Goal: Transaction & Acquisition: Purchase product/service

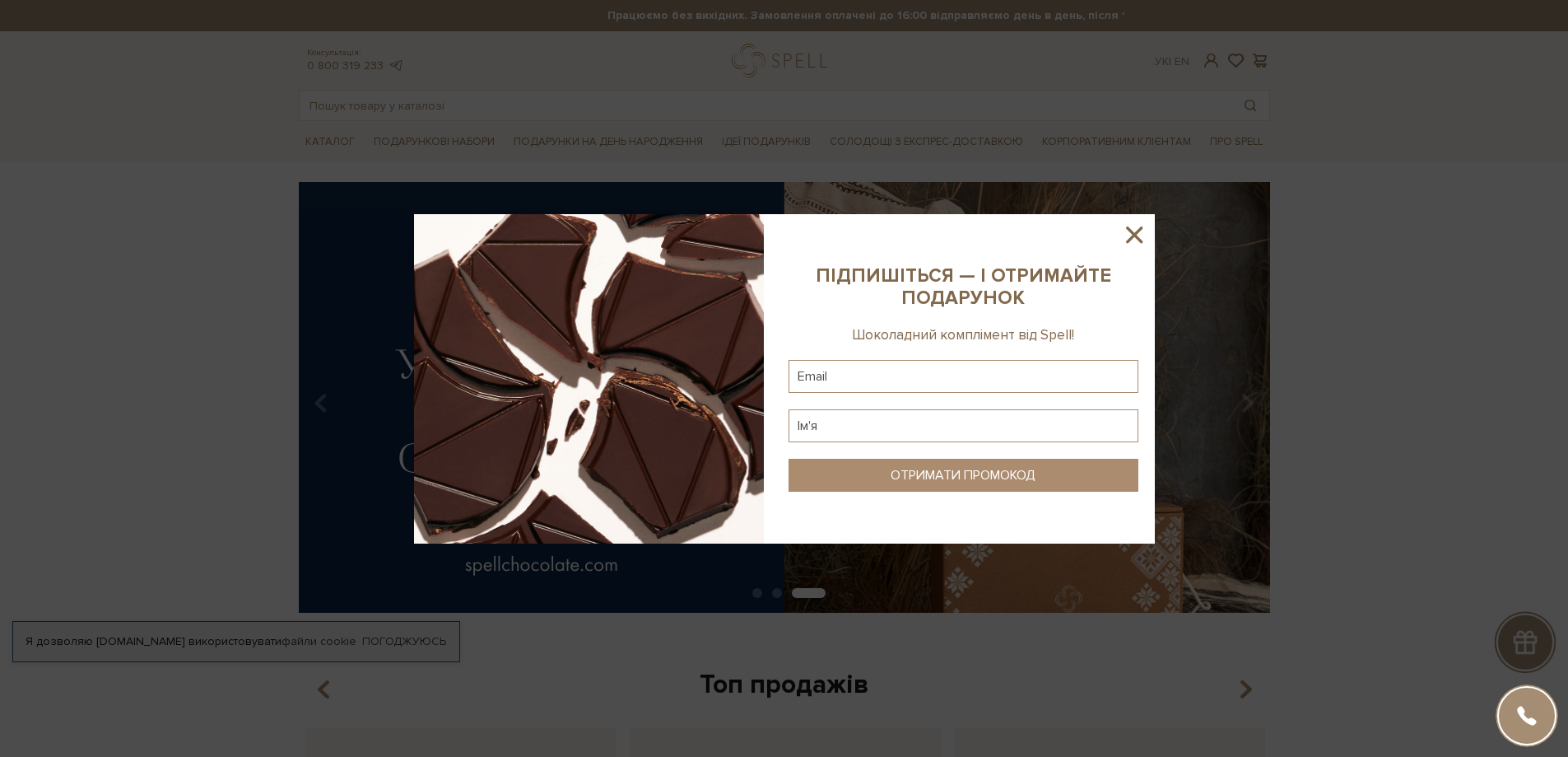
click at [1131, 234] on icon at bounding box center [1134, 235] width 28 height 28
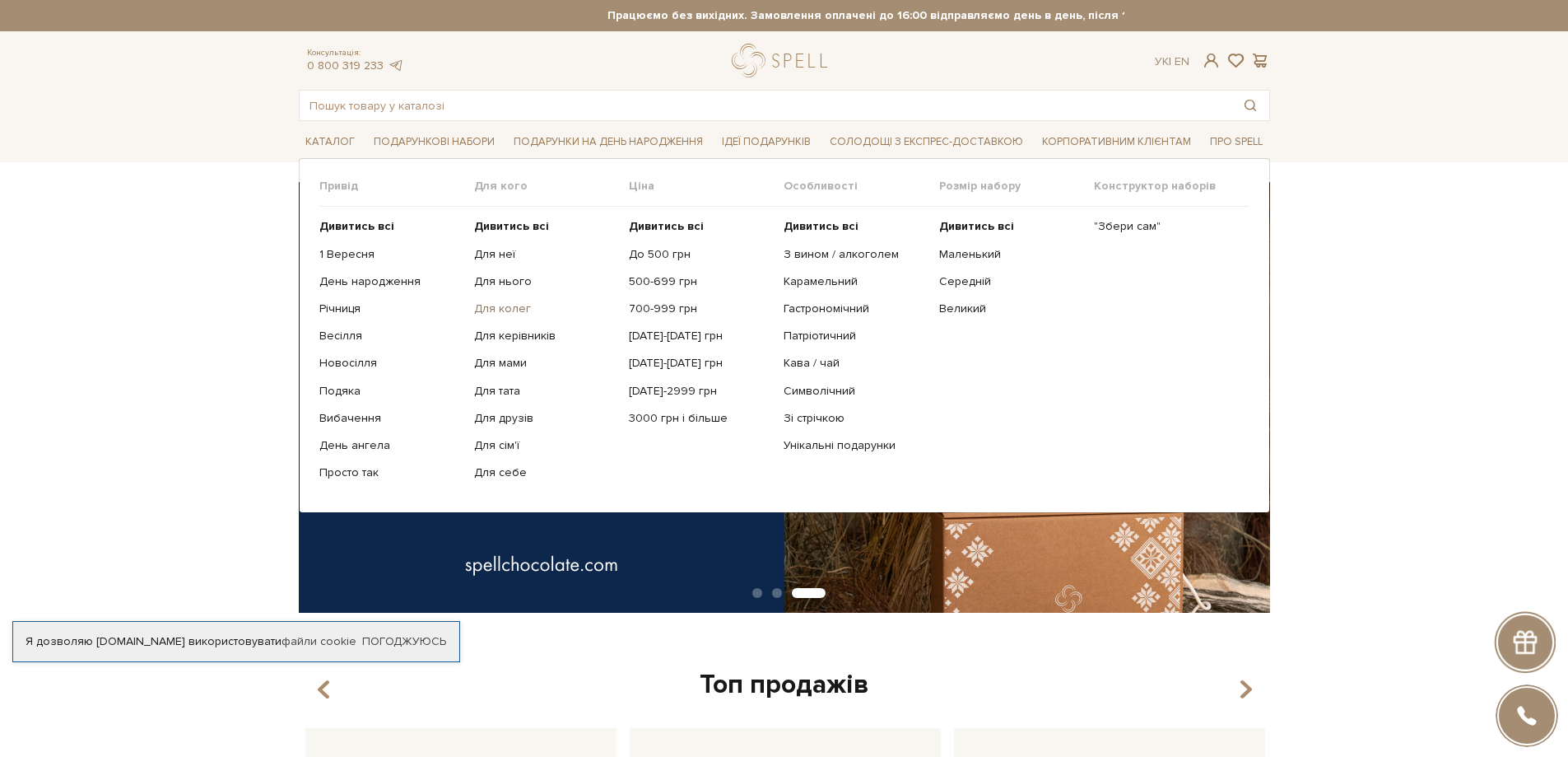
click at [506, 314] on link "Для колег" at bounding box center [545, 309] width 143 height 15
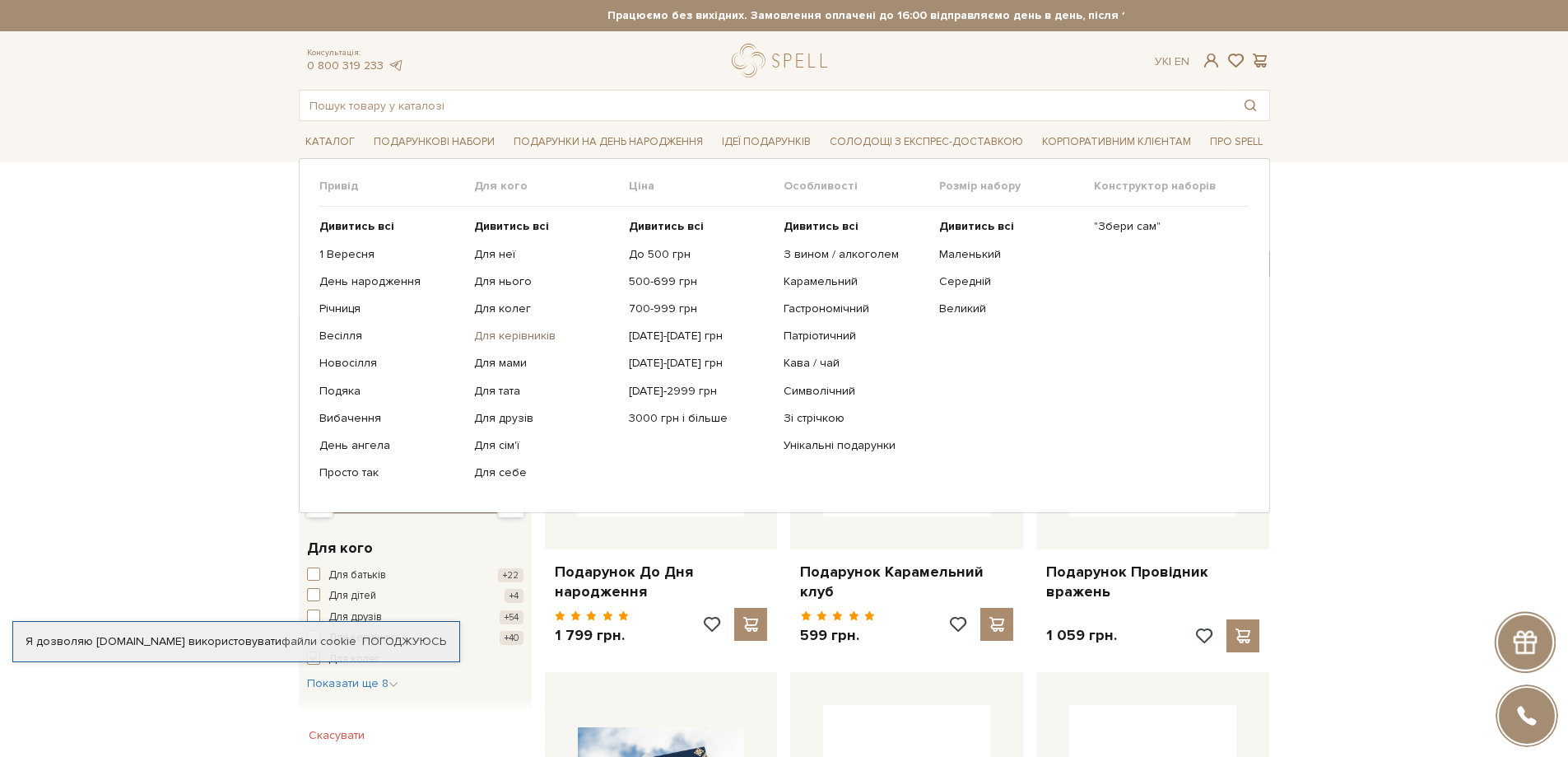
click at [509, 332] on link "Для керівників" at bounding box center [545, 336] width 143 height 15
click at [658, 310] on link "700-999 грн" at bounding box center [700, 309] width 143 height 15
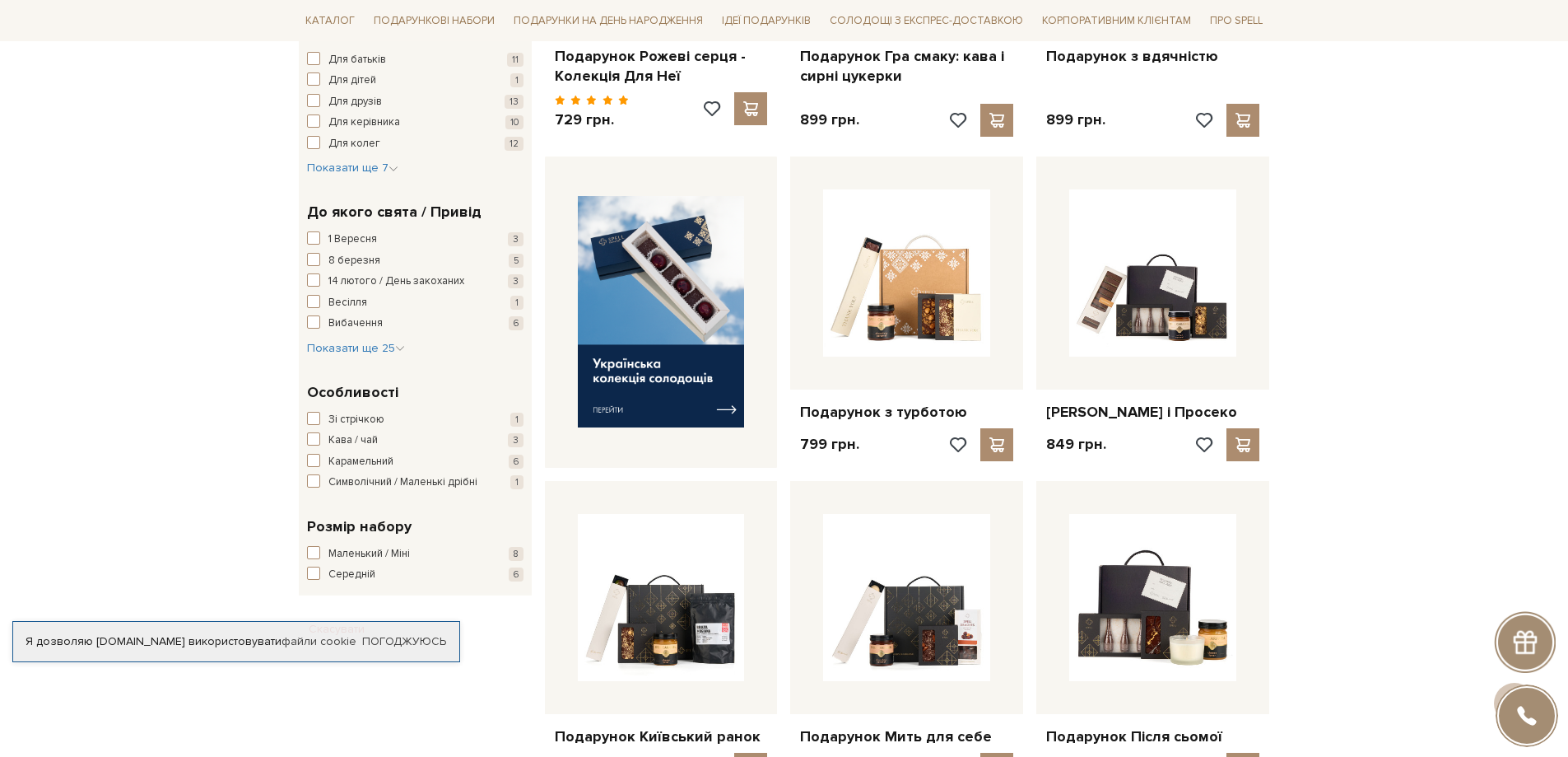
scroll to position [576, 0]
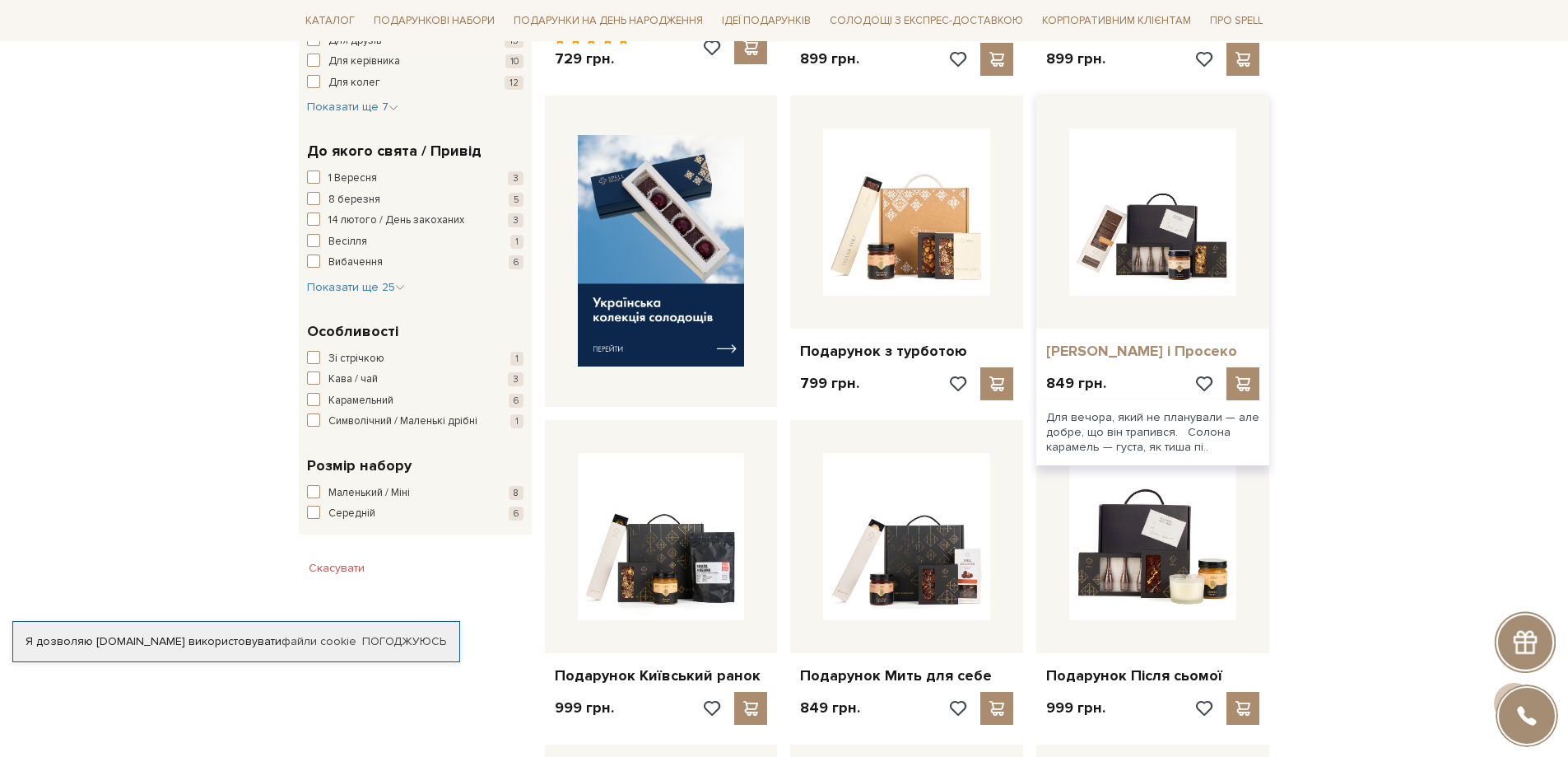
click at [1106, 350] on link "[PERSON_NAME] і Просеко" at bounding box center [1153, 351] width 214 height 19
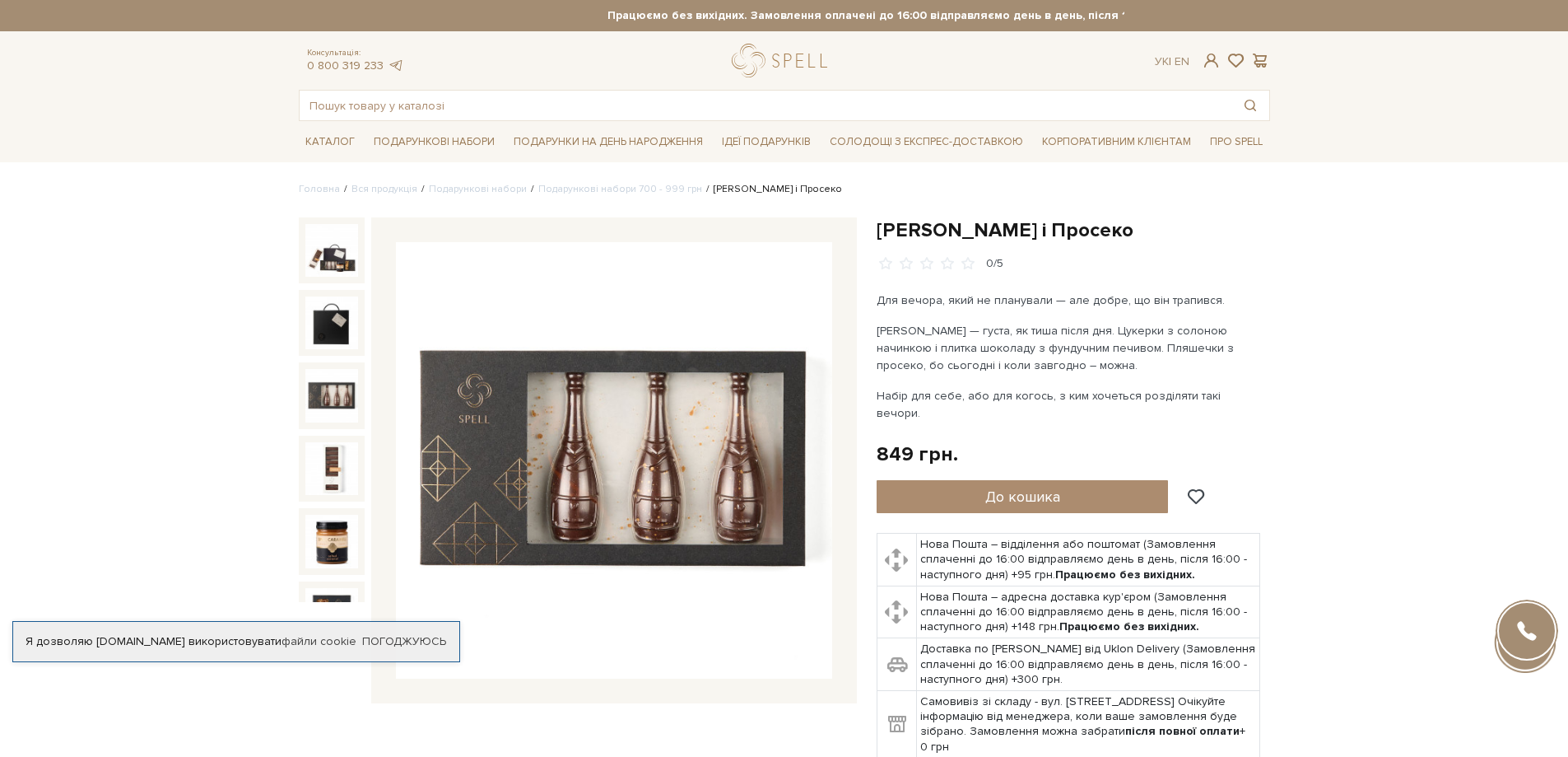
click at [314, 403] on img at bounding box center [331, 394] width 53 height 53
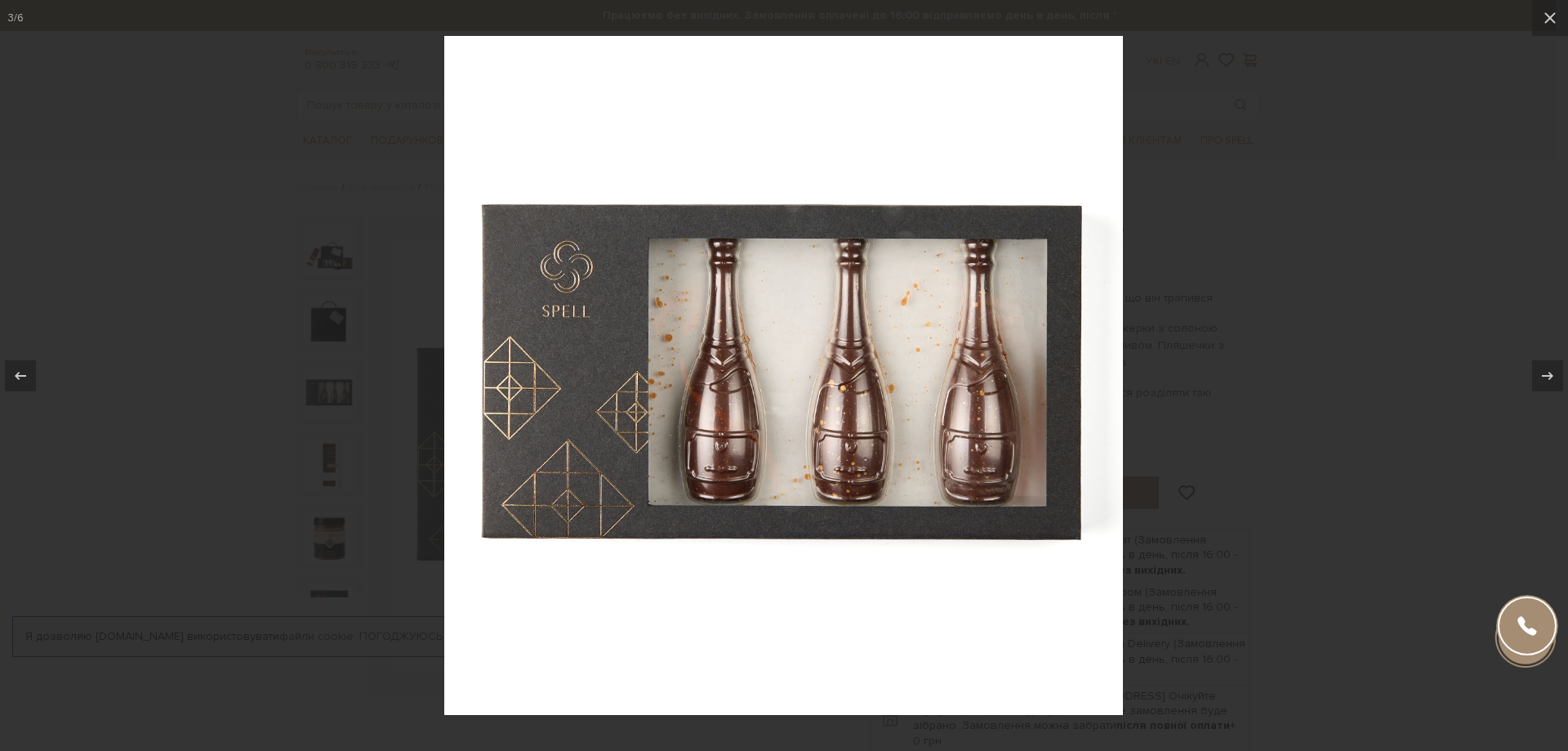
click at [1418, 367] on div at bounding box center [784, 376] width 1568 height 751
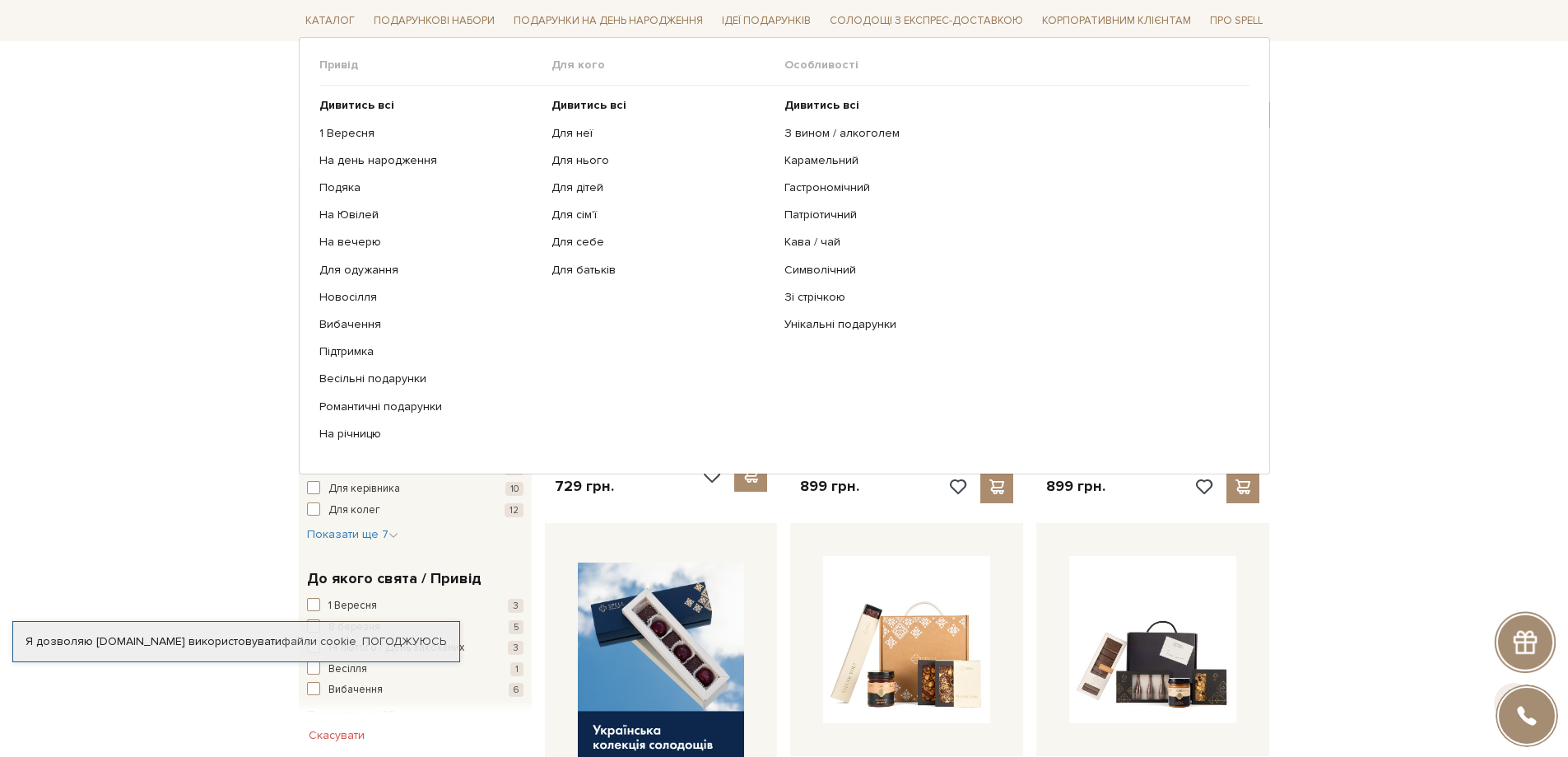
scroll to position [165, 0]
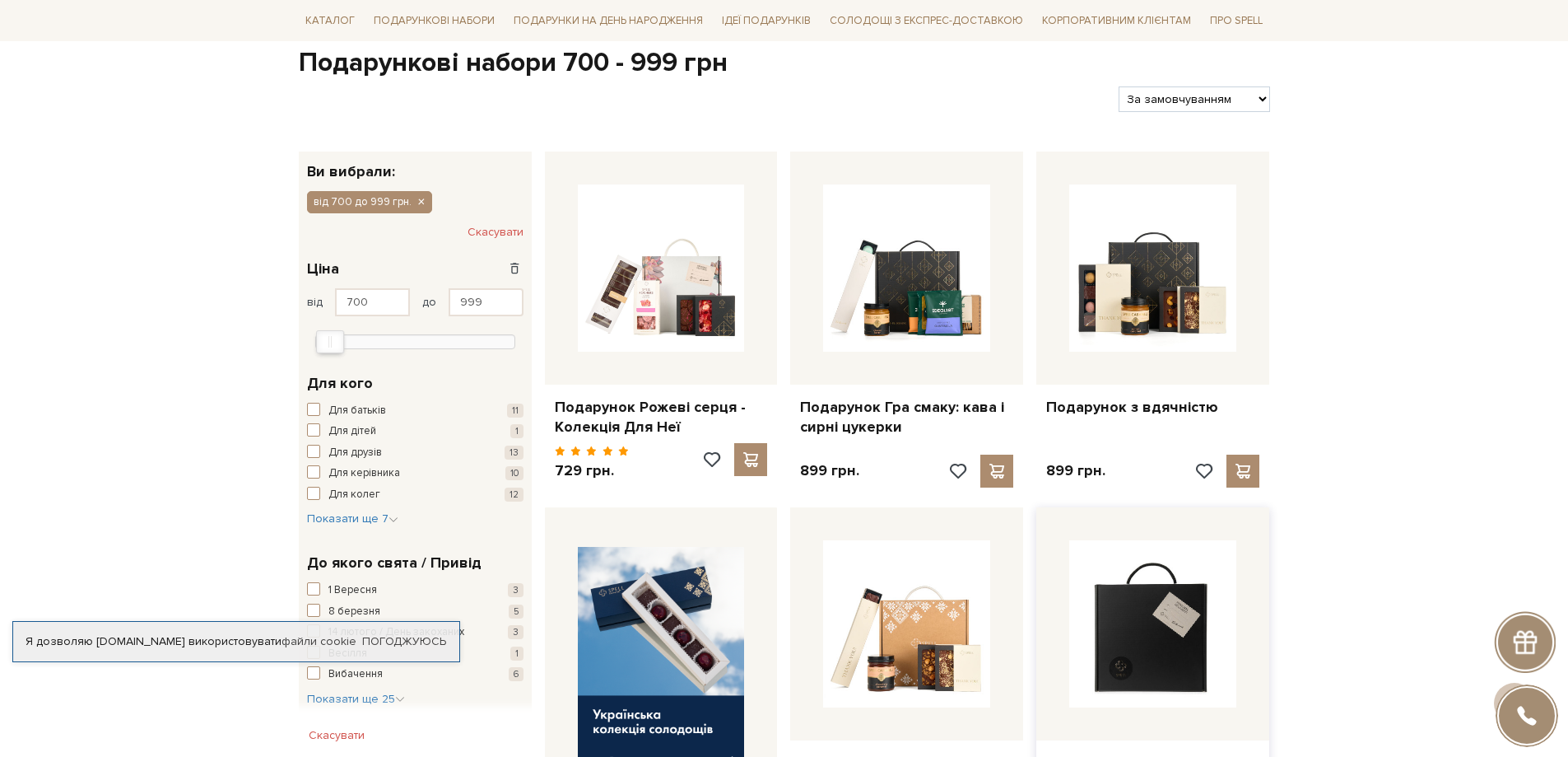
click at [1175, 633] on img at bounding box center [1152, 623] width 167 height 167
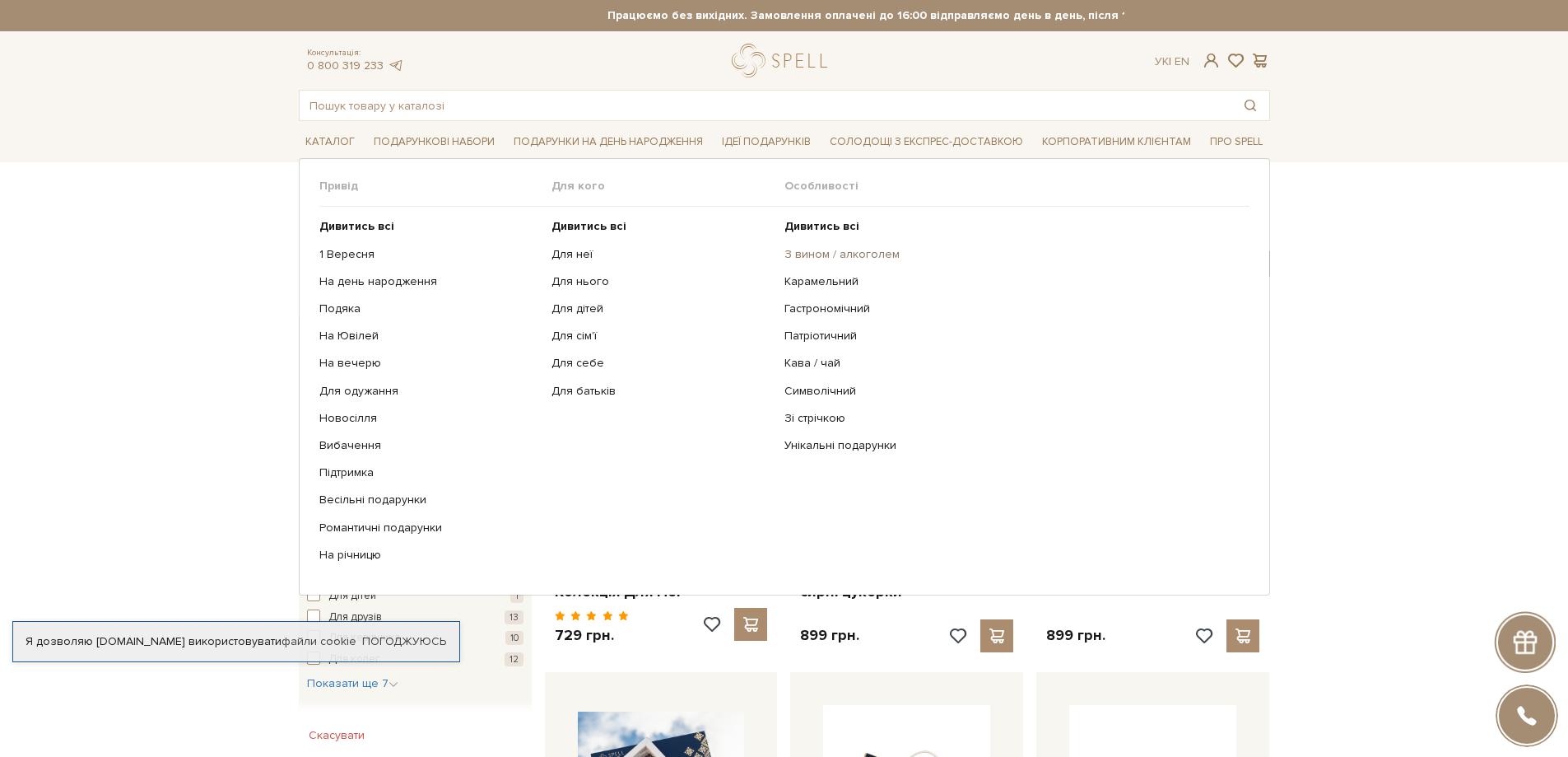
click at [812, 259] on link "З вином / алкоголем" at bounding box center [1011, 254] width 453 height 15
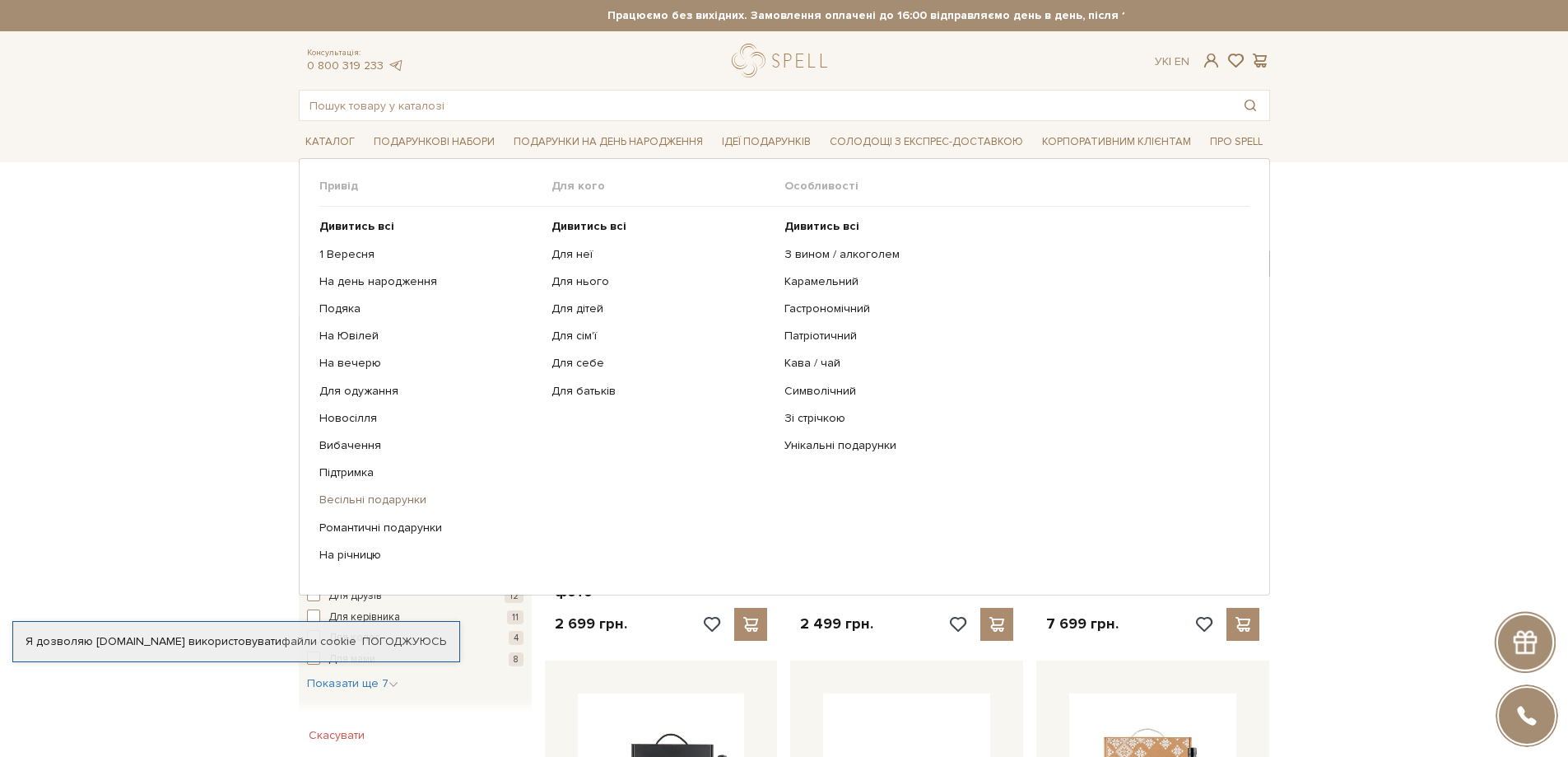
click at [374, 500] on link "Весільні подарунки" at bounding box center [429, 499] width 221 height 15
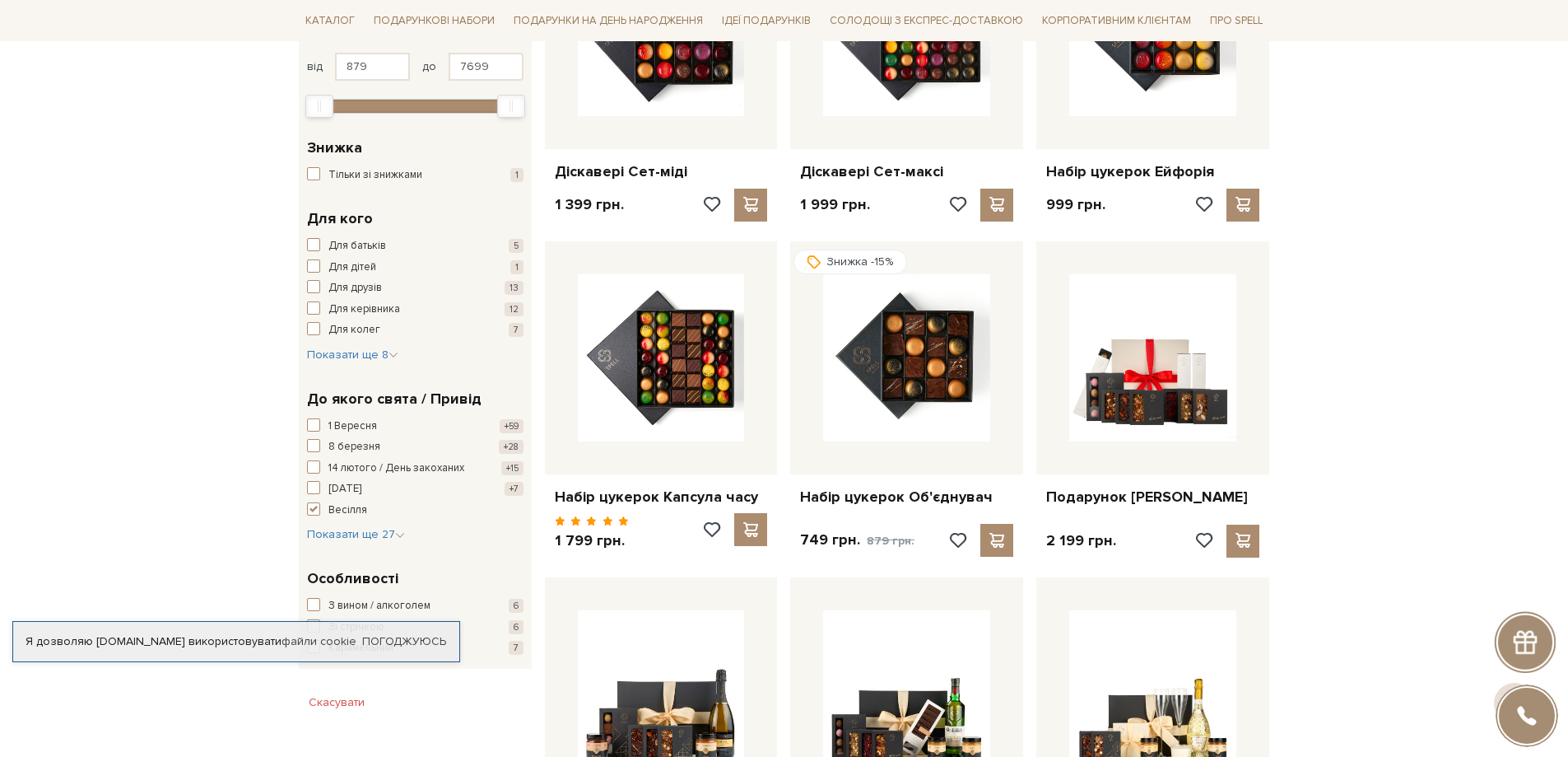
scroll to position [576, 0]
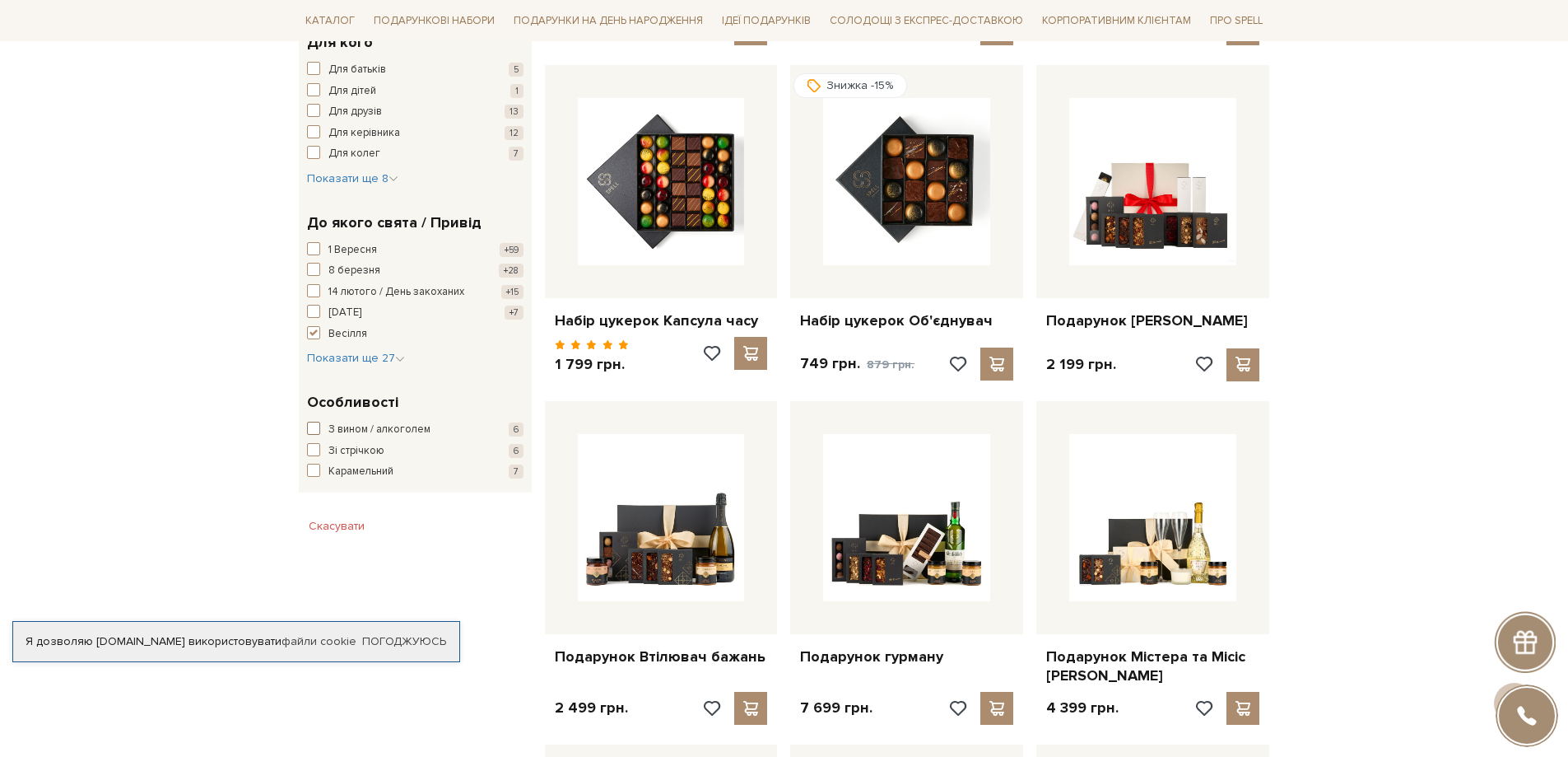
click at [370, 424] on span "З вином / алкоголем" at bounding box center [379, 429] width 102 height 16
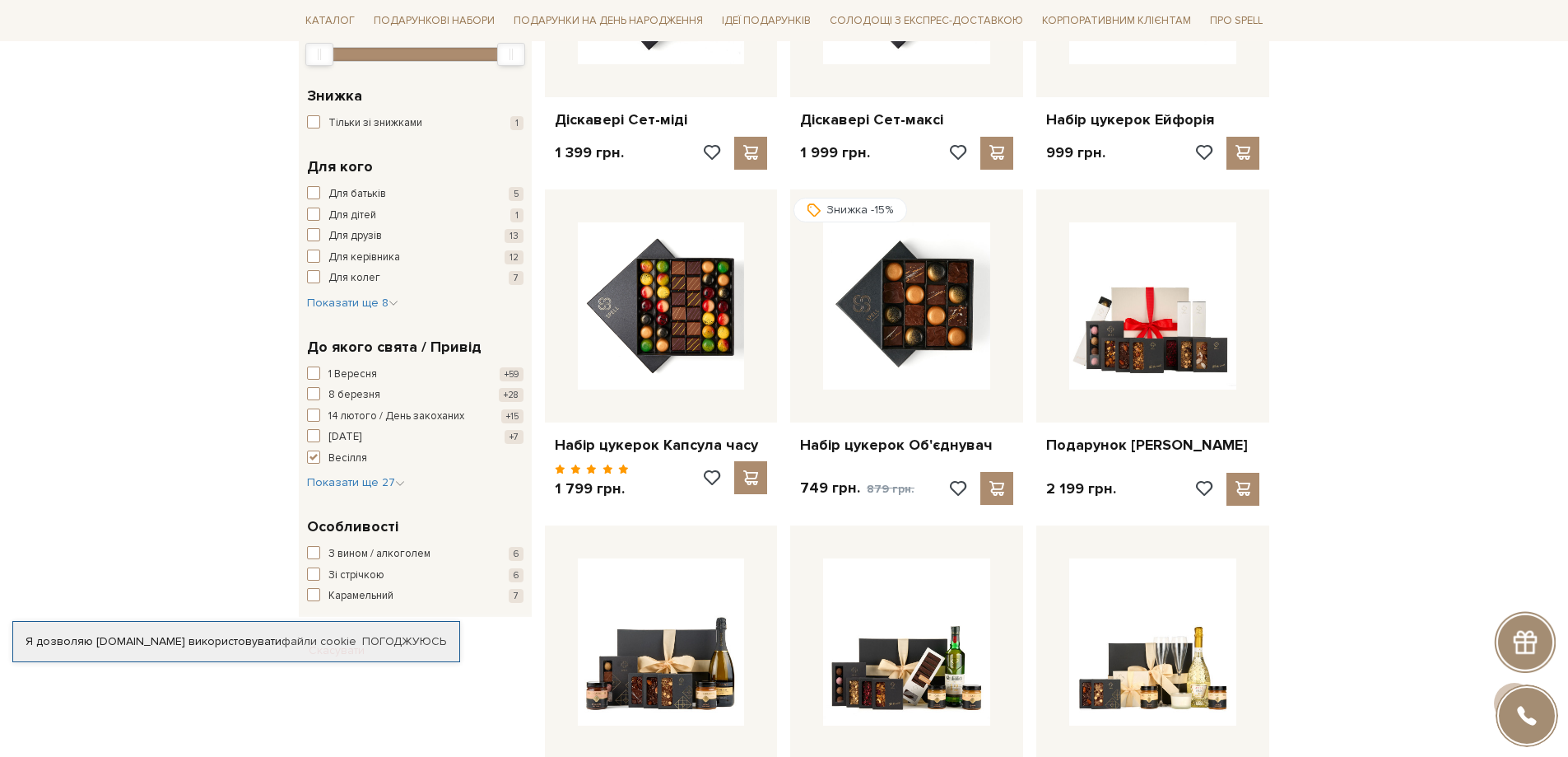
scroll to position [494, 0]
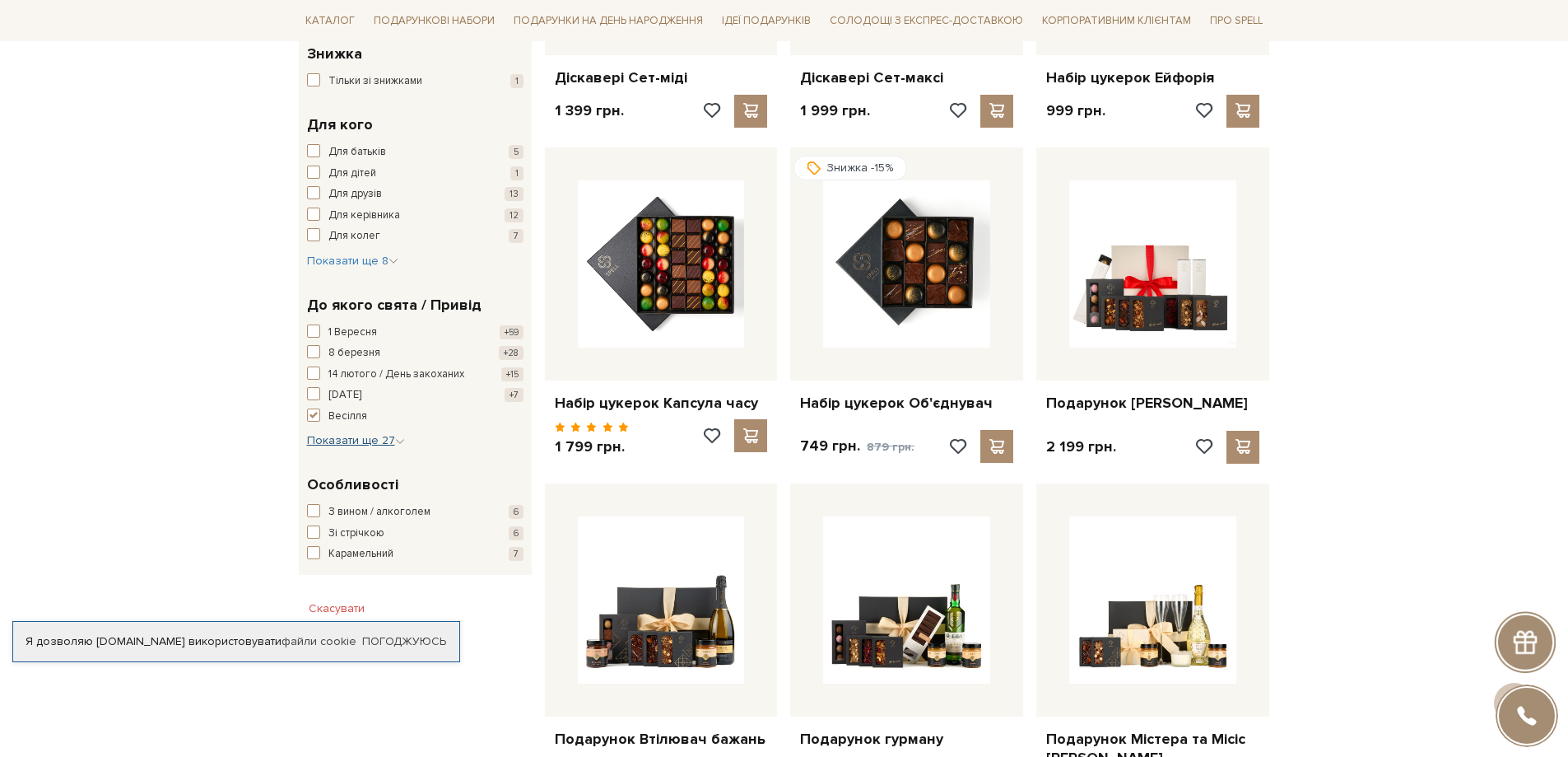
click at [352, 443] on span "Показати ще 27" at bounding box center [356, 440] width 98 height 14
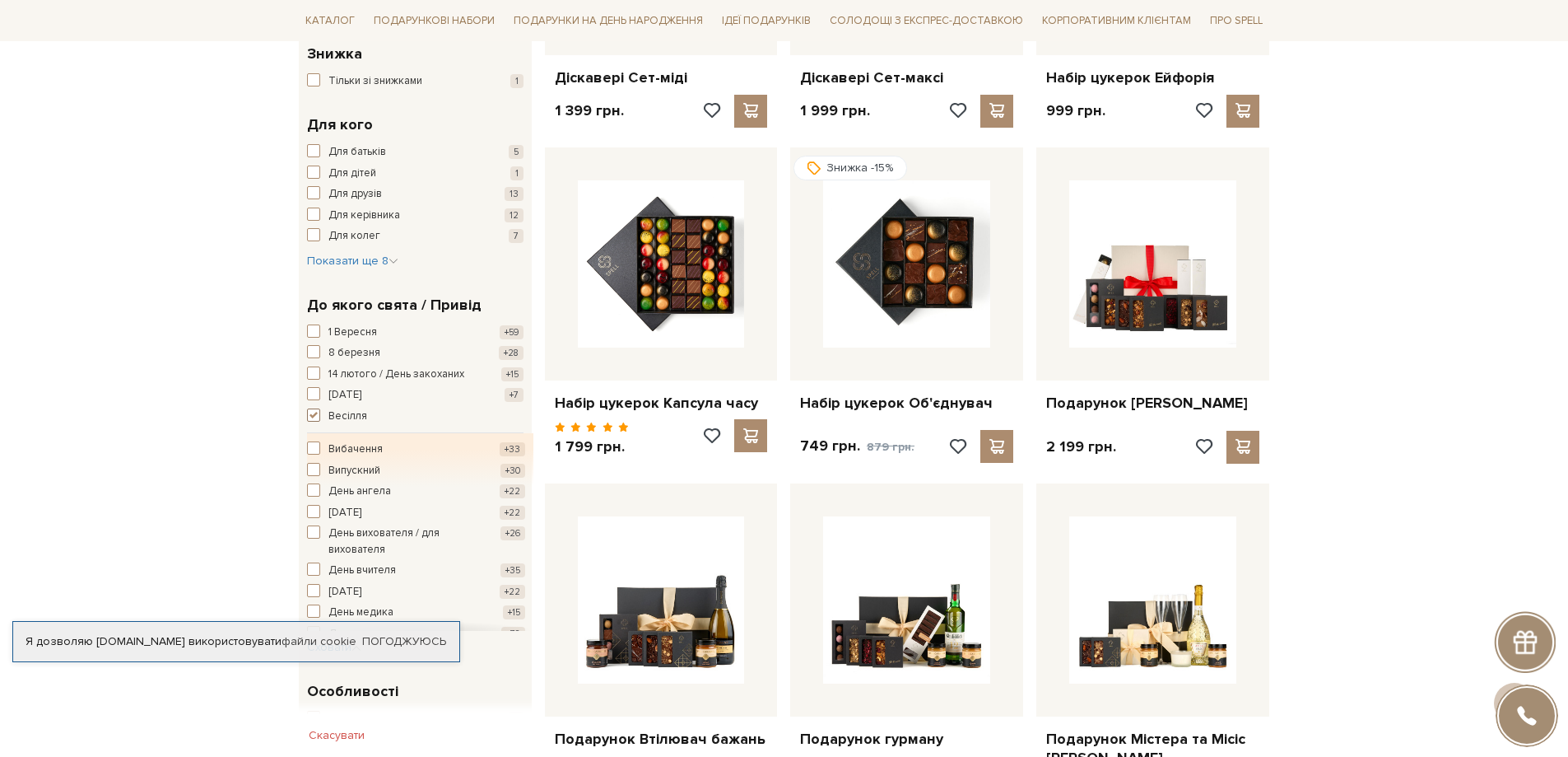
click at [313, 411] on span "button" at bounding box center [313, 414] width 13 height 13
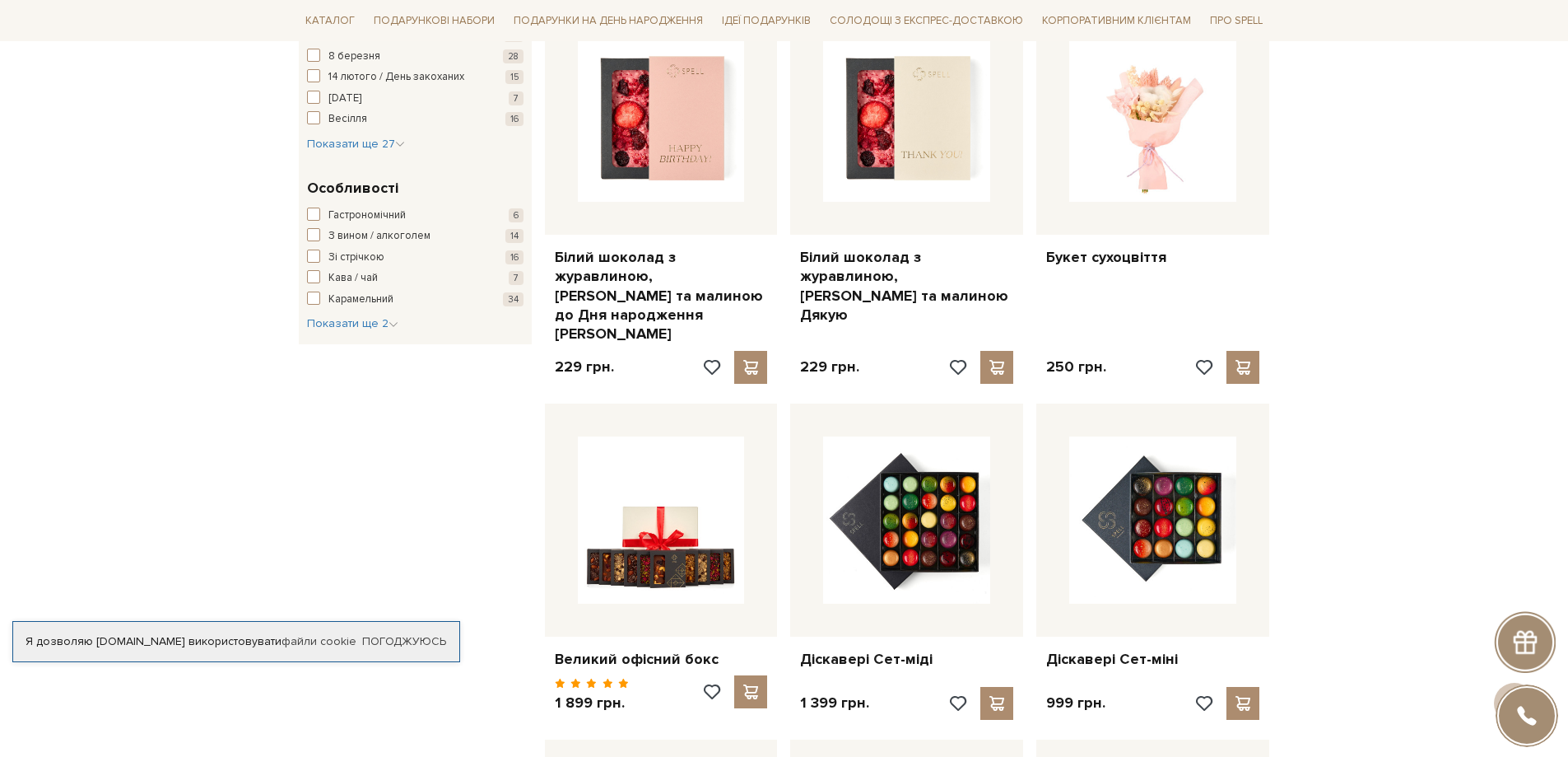
scroll to position [659, 0]
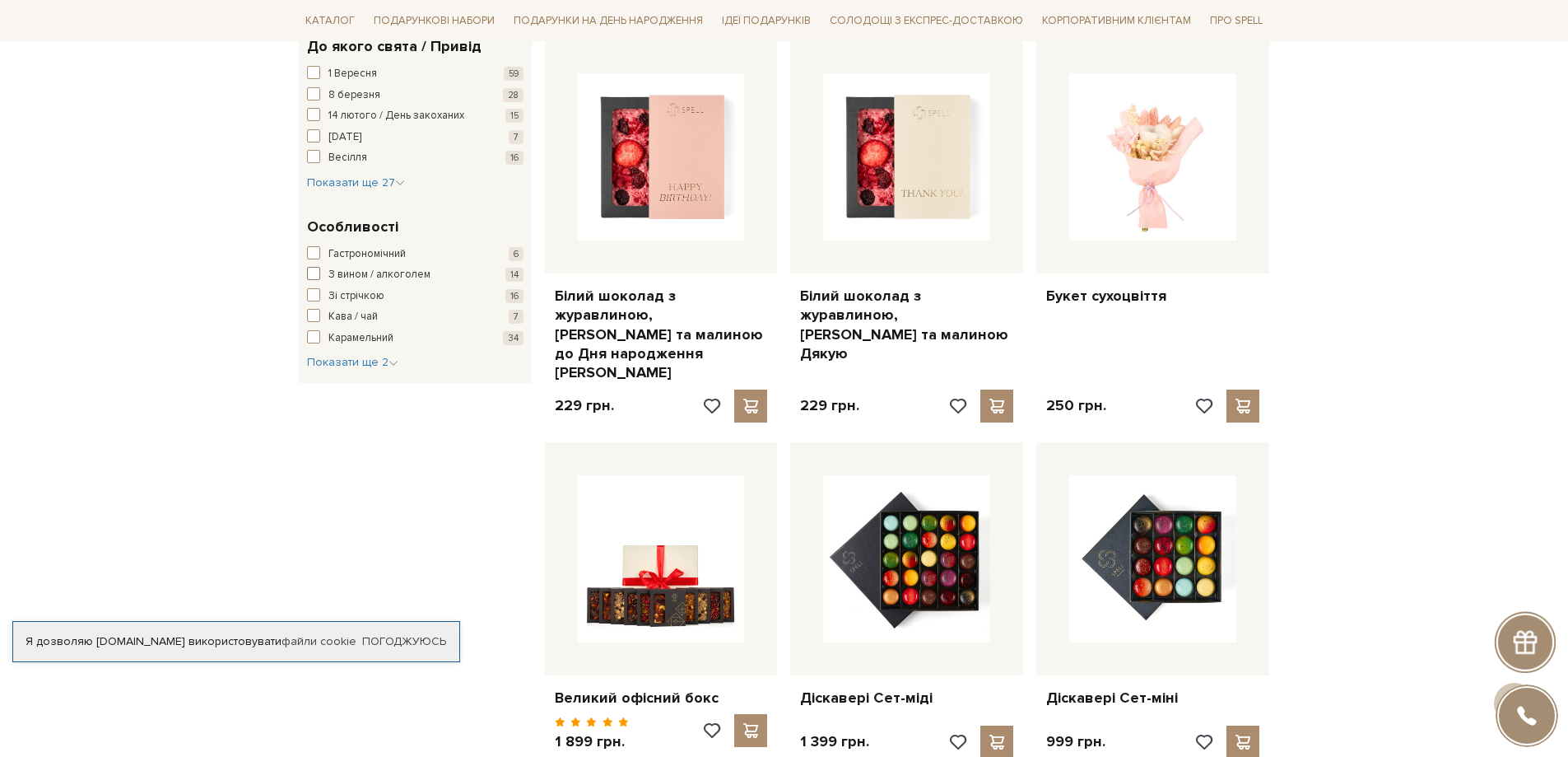
click at [336, 270] on span "З вином / алкоголем" at bounding box center [379, 275] width 102 height 16
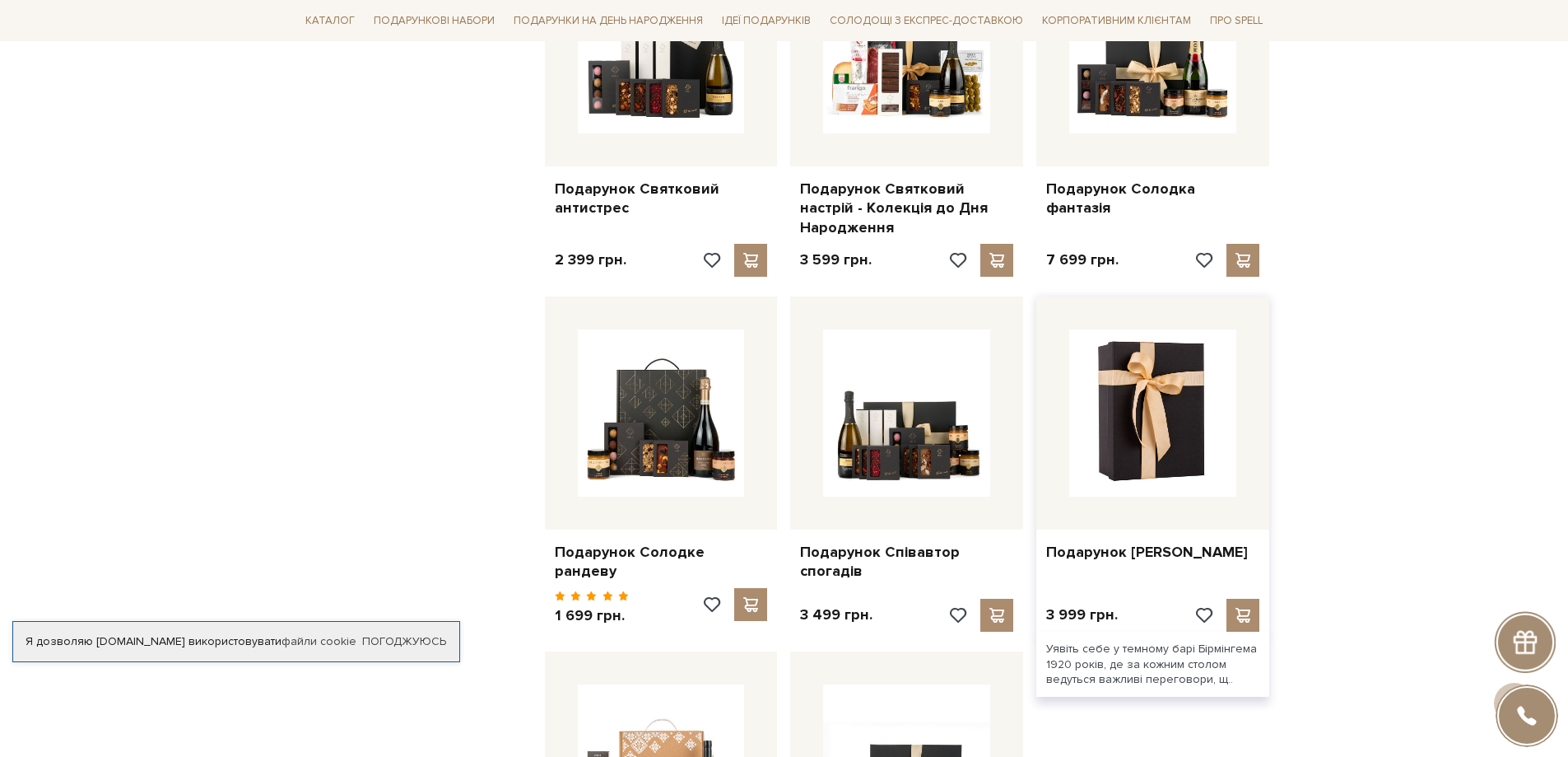
scroll to position [1071, 0]
